Goal: Transaction & Acquisition: Purchase product/service

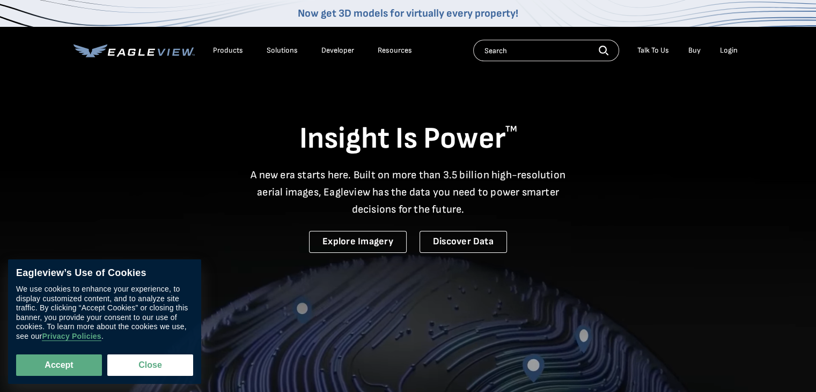
click at [730, 48] on div "Login" at bounding box center [729, 51] width 18 height 10
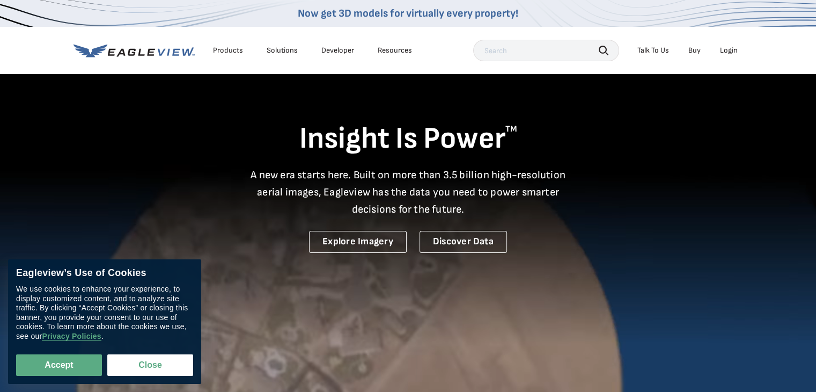
click at [731, 48] on div "Login" at bounding box center [729, 51] width 18 height 10
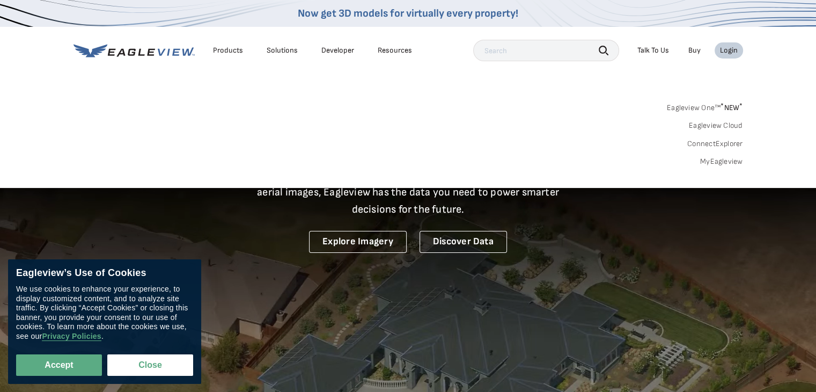
click at [725, 164] on link "MyEagleview" at bounding box center [721, 162] width 43 height 10
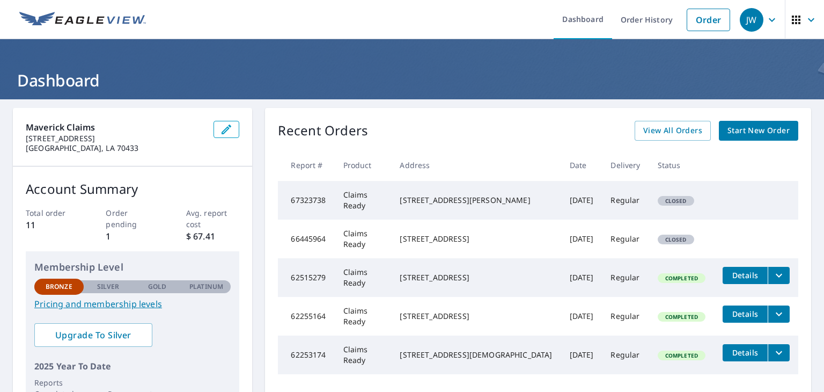
click at [368, 202] on td "Claims Ready" at bounding box center [363, 200] width 57 height 39
click at [457, 205] on div "1216 Lenora St Franklinton, LA 70438" at bounding box center [476, 200] width 152 height 11
click at [659, 202] on span "Closed" at bounding box center [676, 201] width 34 height 8
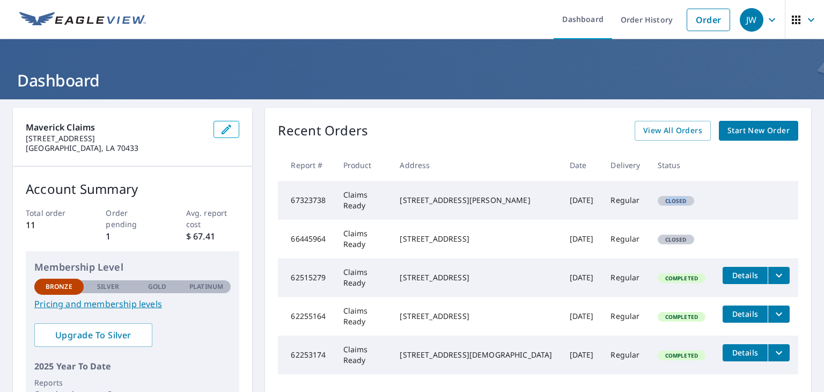
click at [659, 202] on span "Closed" at bounding box center [676, 201] width 34 height 8
click at [700, 205] on td "Closed" at bounding box center [681, 200] width 65 height 39
click at [744, 133] on span "Start New Order" at bounding box center [758, 130] width 62 height 13
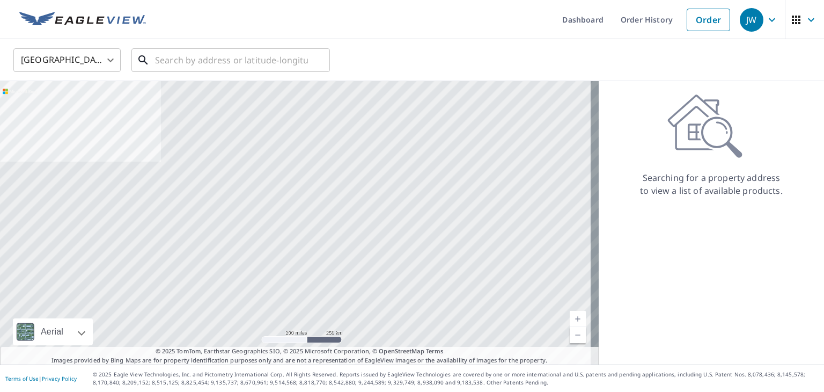
click at [239, 61] on input "text" at bounding box center [231, 60] width 153 height 30
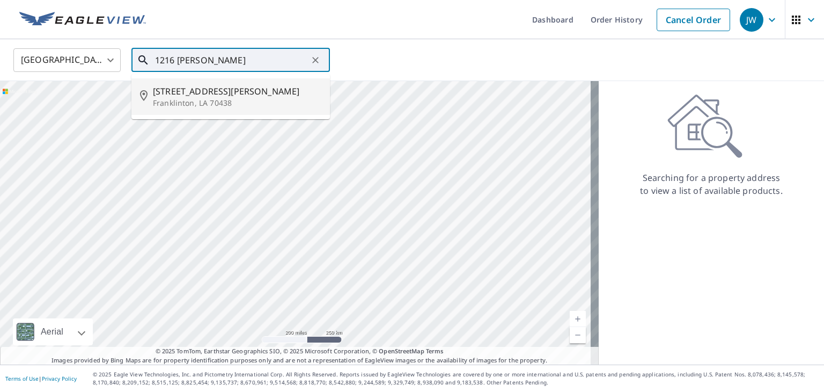
click at [261, 101] on p "Franklinton, LA 70438" at bounding box center [237, 103] width 168 height 11
type input "1216 Lenora St Franklinton, LA 70438"
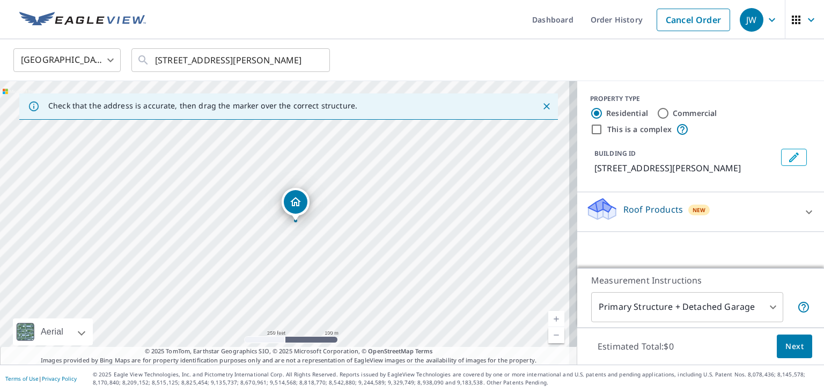
click at [740, 209] on div "Roof Products New" at bounding box center [691, 211] width 210 height 31
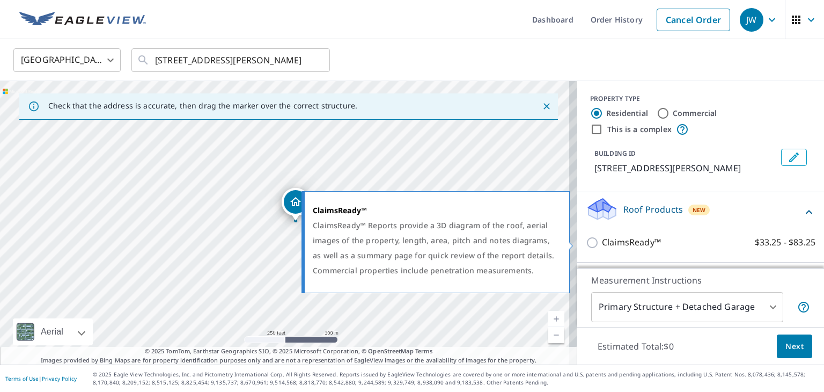
click at [609, 243] on p "ClaimsReady™" at bounding box center [631, 242] width 59 height 13
click at [602, 243] on input "ClaimsReady™ $33.25 - $83.25" at bounding box center [594, 242] width 16 height 13
checkbox input "true"
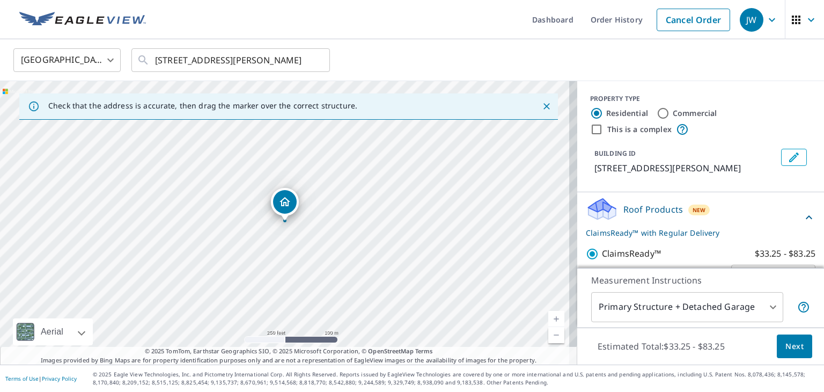
scroll to position [29, 0]
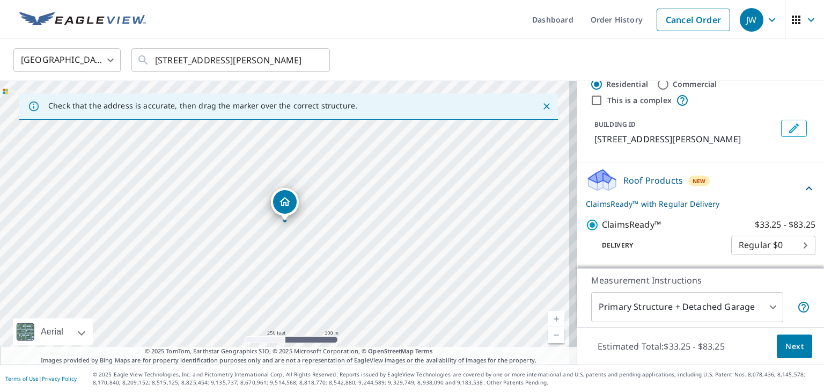
click at [745, 245] on body "JW JW Dashboard Order History Cancel Order JW United States US ​ 1216 Lenora St…" at bounding box center [412, 196] width 824 height 392
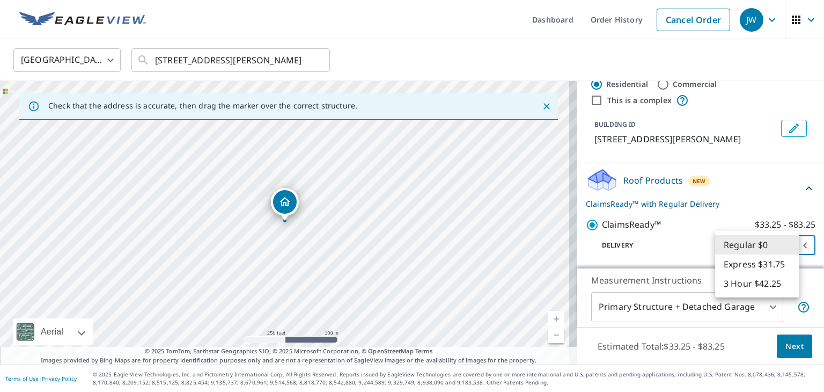
click at [741, 281] on li "3 Hour $42.25" at bounding box center [757, 283] width 84 height 19
type input "7"
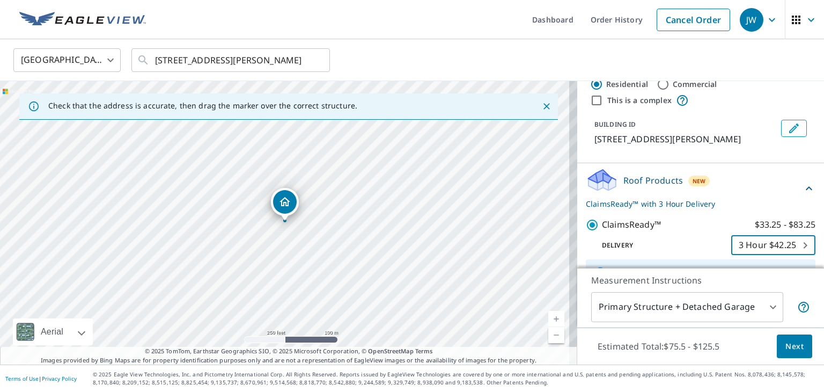
scroll to position [122, 0]
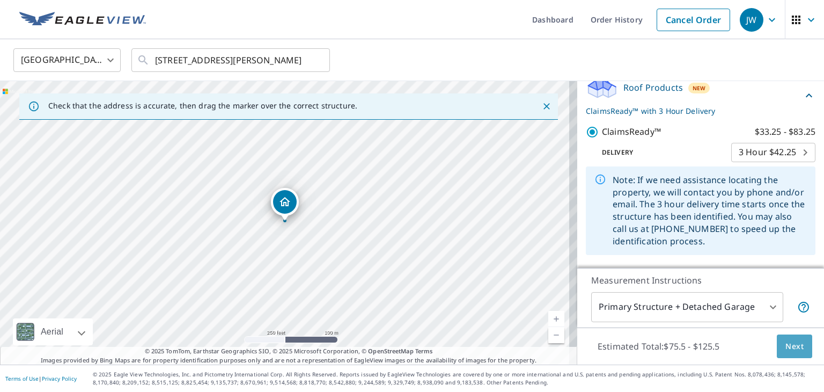
click at [783, 338] on button "Next" at bounding box center [794, 346] width 35 height 24
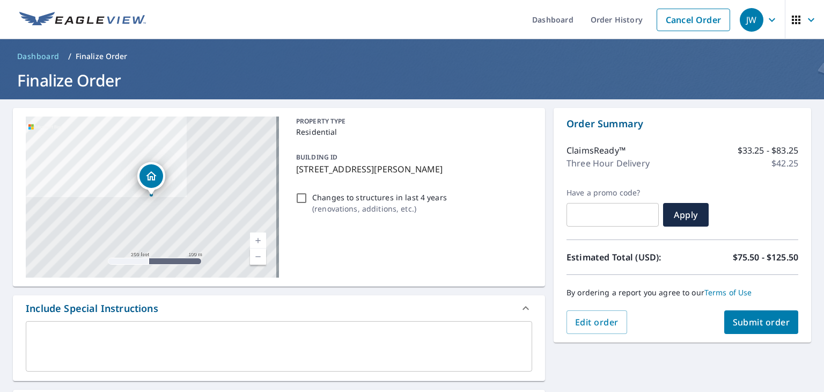
click at [733, 318] on span "Submit order" at bounding box center [761, 322] width 57 height 12
